Goal: Task Accomplishment & Management: Manage account settings

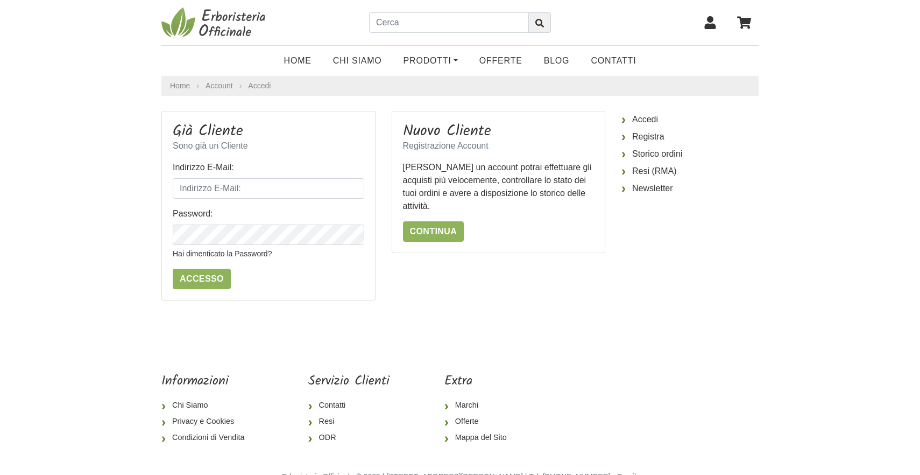
click at [708, 27] on icon at bounding box center [710, 22] width 11 height 13
click at [407, 62] on link "Prodotti" at bounding box center [431, 61] width 76 height 22
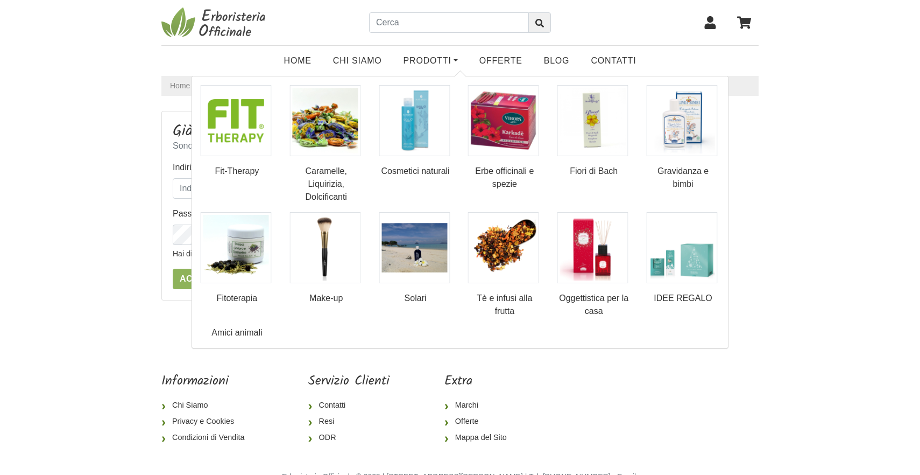
click at [62, 154] on body "Home Chi Siamo Prodotti Fit-Therapy Caramelle, Liquirizia, Dolcificanti Cosmeti…" at bounding box center [460, 255] width 920 height 511
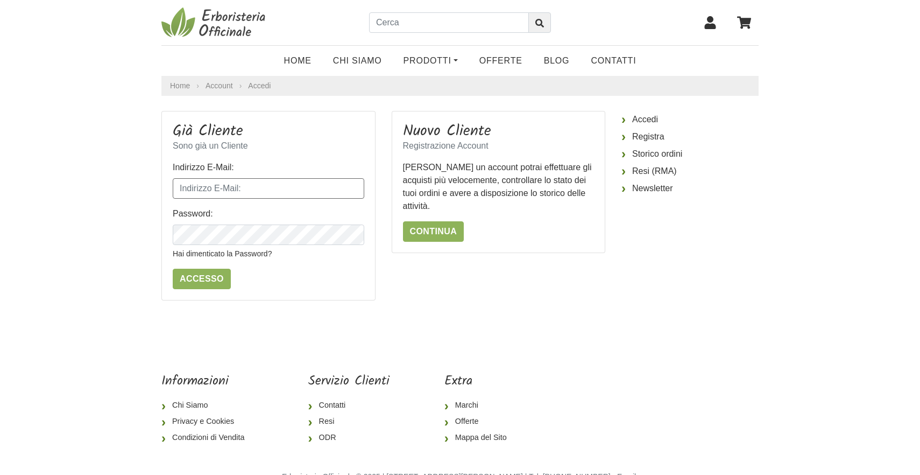
click at [196, 190] on input "Indirizzo E-Mail:" at bounding box center [269, 188] width 192 height 20
type input "arch.luisa.revelli@gmail.com"
click at [289, 284] on form "Indirizzo E-Mail: arch.luisa.revelli@gmail.com Password: Hai dimenticato la Pas…" at bounding box center [269, 225] width 192 height 128
click at [209, 256] on link "Hai dimenticato la Password?" at bounding box center [222, 253] width 99 height 9
